Goal: Task Accomplishment & Management: Use online tool/utility

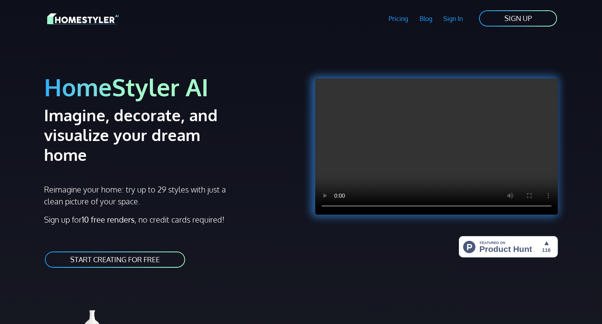
click at [457, 20] on link "Sign In" at bounding box center [453, 19] width 31 height 18
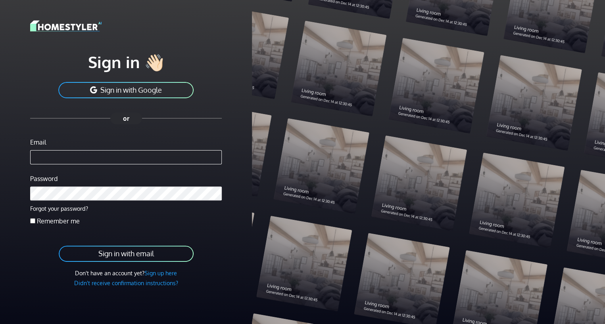
click at [155, 87] on button "Sign in with Google" at bounding box center [125, 90] width 137 height 18
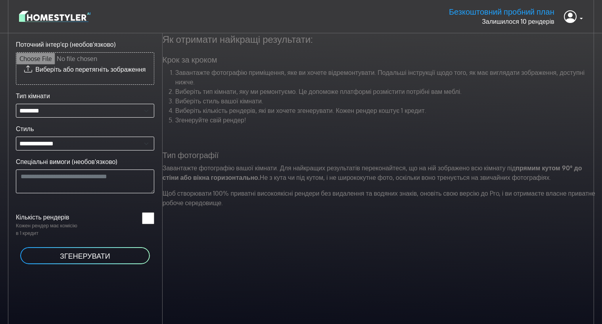
click at [78, 15] on img at bounding box center [54, 17] width 71 height 14
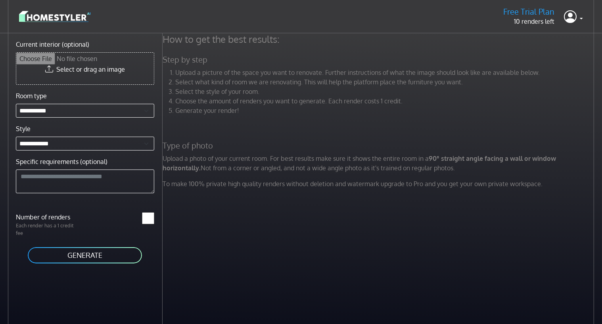
click at [40, 18] on img at bounding box center [54, 17] width 71 height 14
click at [574, 17] on icon at bounding box center [570, 16] width 13 height 16
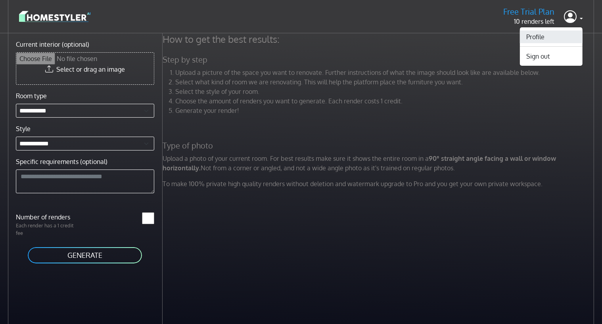
click at [540, 37] on link "Profile" at bounding box center [551, 37] width 63 height 13
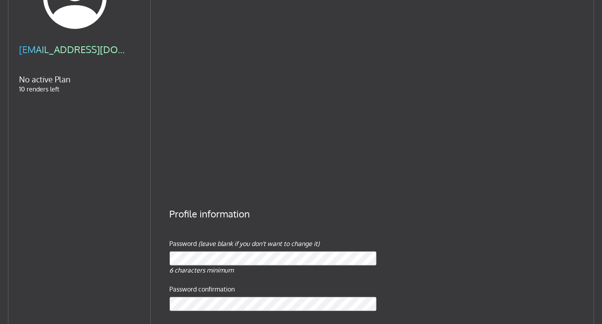
scroll to position [72, 0]
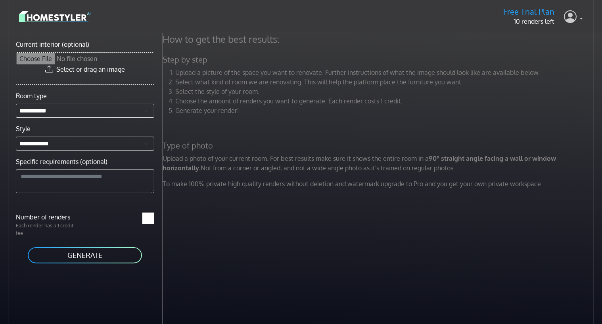
click at [575, 19] on icon at bounding box center [570, 16] width 13 height 16
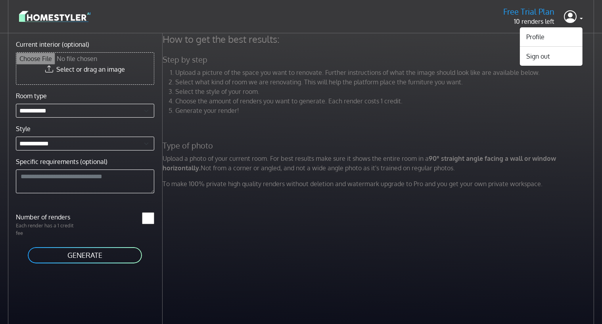
click at [527, 20] on p "10 renders left" at bounding box center [528, 22] width 51 height 10
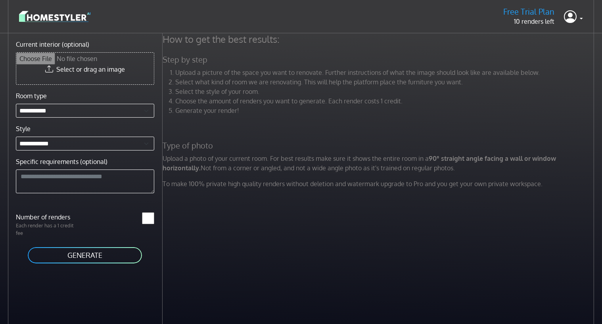
click at [528, 11] on h5 "Free Trial Plan" at bounding box center [528, 12] width 51 height 10
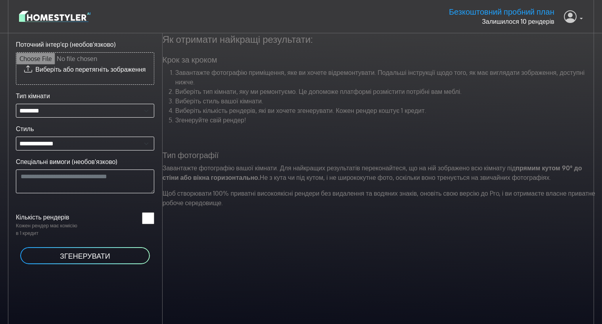
click at [579, 17] on link at bounding box center [573, 16] width 19 height 19
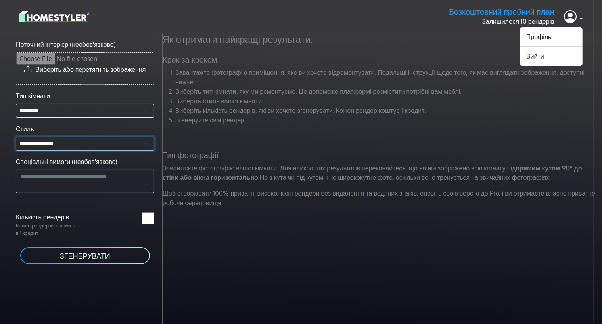
click at [47, 144] on select "**********" at bounding box center [85, 144] width 138 height 14
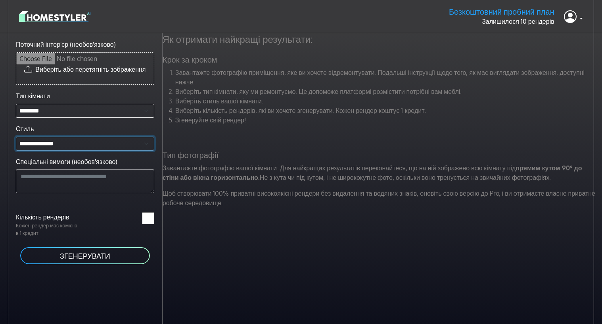
click at [51, 144] on select "**********" at bounding box center [85, 144] width 138 height 14
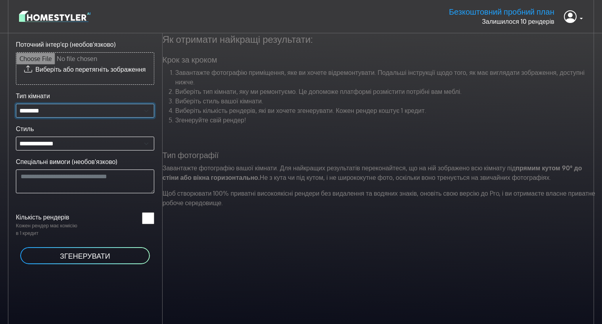
click at [47, 109] on select "**********" at bounding box center [85, 111] width 138 height 14
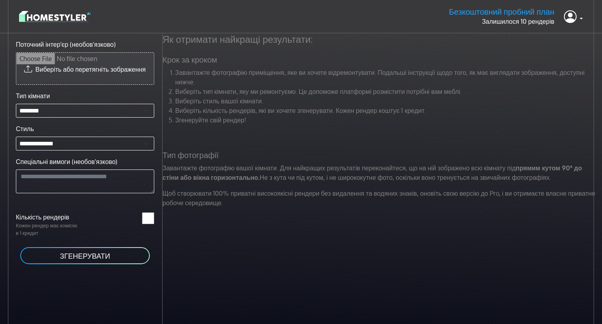
click at [61, 72] on input "Поточний інтер'єр (необов'язково)" at bounding box center [85, 69] width 138 height 32
click at [78, 16] on img at bounding box center [54, 17] width 71 height 14
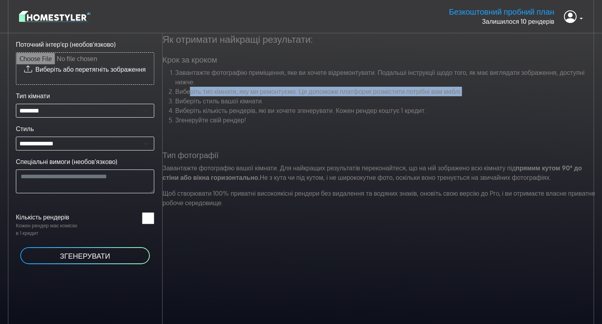
drag, startPoint x: 190, startPoint y: 92, endPoint x: 469, endPoint y: 93, distance: 279.5
click at [469, 93] on li "Виберіть тип кімнати, яку ми ремонтуємо. Це допоможе платформі розмістити потрі…" at bounding box center [385, 92] width 421 height 10
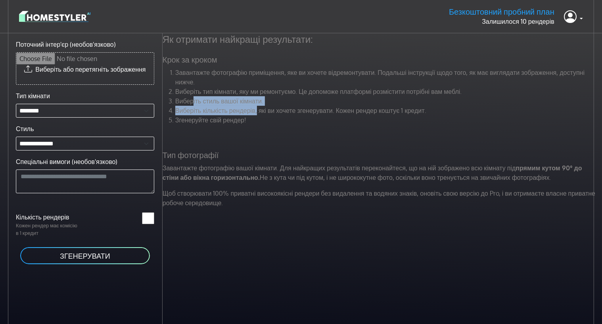
drag, startPoint x: 193, startPoint y: 101, endPoint x: 256, endPoint y: 105, distance: 62.8
click at [256, 105] on ol "Завантажте фотографію приміщення, яке ви хочете відремонтувати. Подальші інстру…" at bounding box center [379, 96] width 433 height 57
click at [256, 106] on li "Виберіть кількість рендерів, які ви хочете згенерувати. Кожен рендер коштує 1 к…" at bounding box center [385, 111] width 421 height 10
drag, startPoint x: 177, startPoint y: 100, endPoint x: 268, endPoint y: 100, distance: 90.8
click at [268, 100] on li "Виберіть стиль вашої кімнати." at bounding box center [385, 101] width 421 height 10
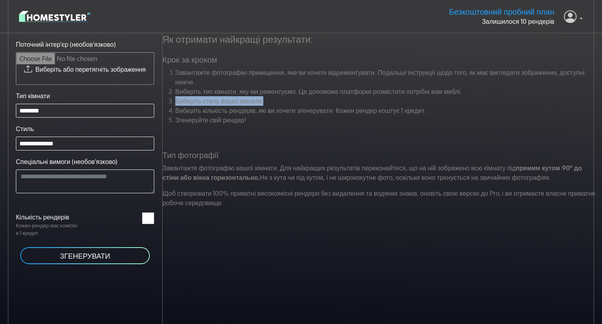
click at [582, 18] on link at bounding box center [573, 16] width 19 height 19
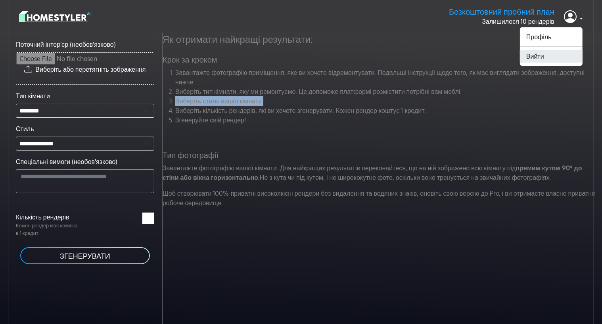
click at [538, 55] on font "Вийти" at bounding box center [535, 56] width 18 height 8
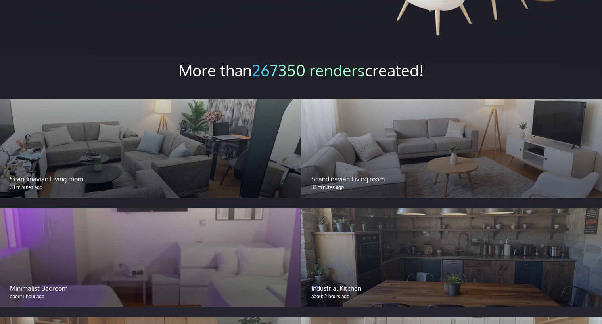
scroll to position [597, 0]
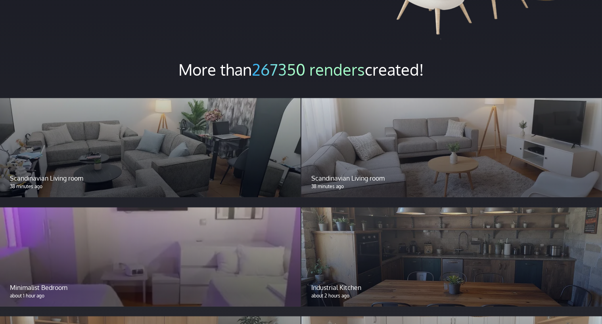
click at [65, 133] on div at bounding box center [150, 147] width 301 height 99
click at [28, 183] on p "38 minutes ago" at bounding box center [150, 186] width 281 height 7
click at [50, 167] on div "Scandinavian Living room 38 minutes ago" at bounding box center [150, 182] width 301 height 31
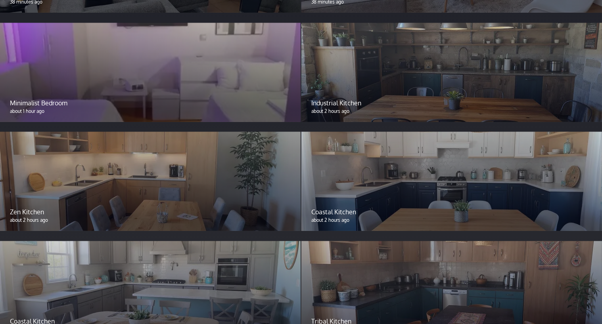
scroll to position [817, 0]
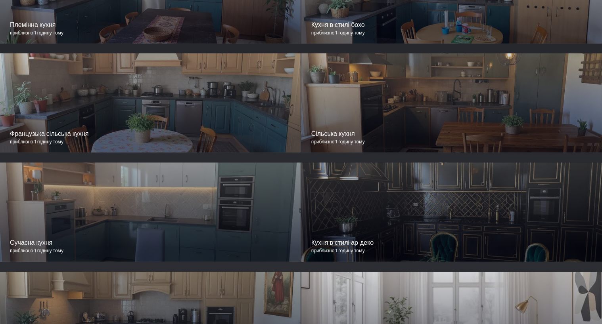
scroll to position [1013, 0]
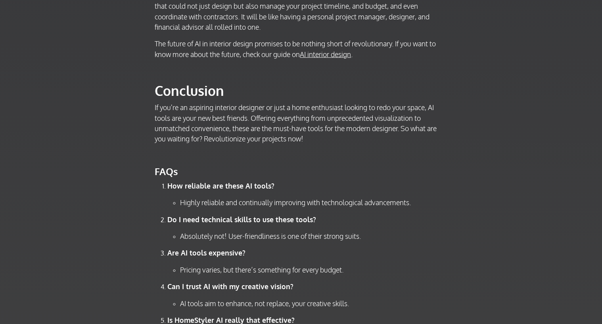
scroll to position [2885, 0]
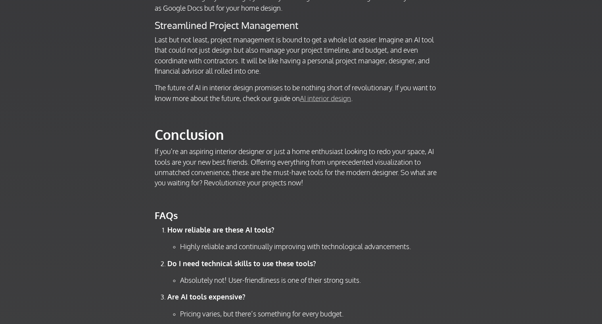
click at [334, 103] on link "AI interior design" at bounding box center [325, 98] width 51 height 9
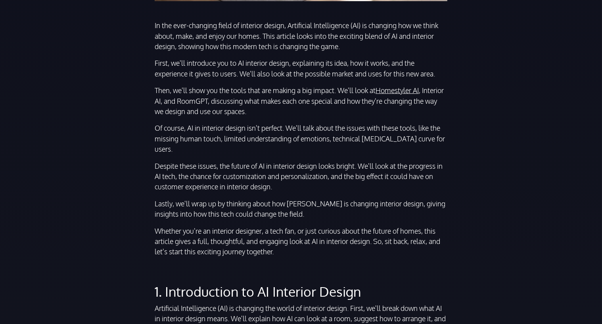
scroll to position [352, 0]
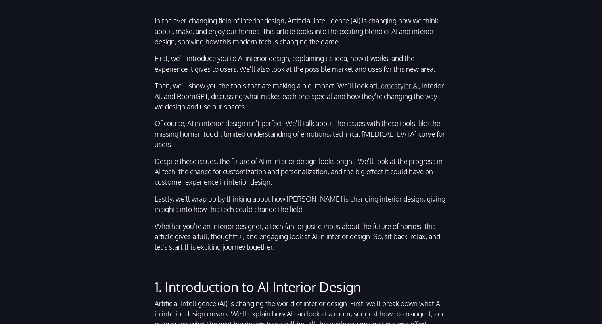
click at [403, 86] on link "Homestyler AI" at bounding box center [396, 85] width 43 height 9
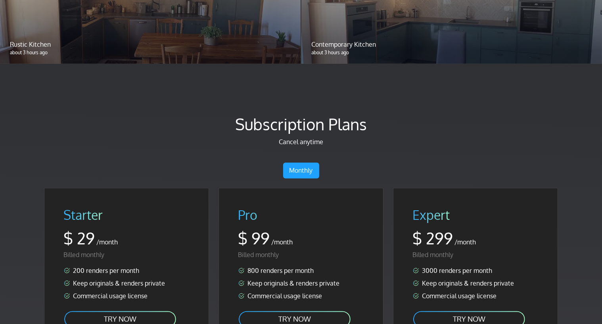
scroll to position [1321, 0]
